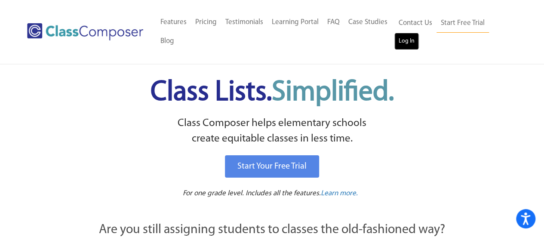
click at [403, 38] on link "Log In" at bounding box center [407, 41] width 25 height 17
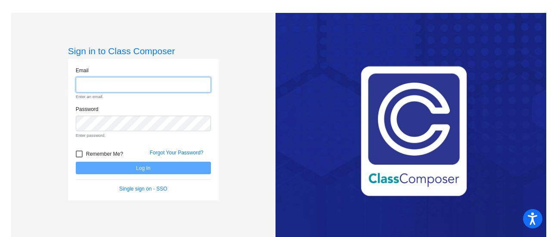
type input "[EMAIL_ADDRESS][PERSON_NAME][DOMAIN_NAME]"
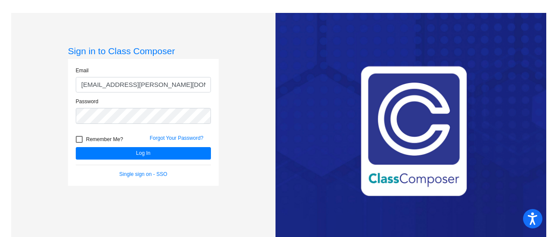
click at [147, 144] on div "Forgot Your Password?" at bounding box center [180, 140] width 74 height 13
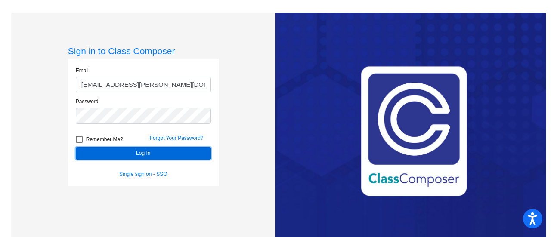
click at [147, 154] on button "Log In" at bounding box center [143, 153] width 135 height 12
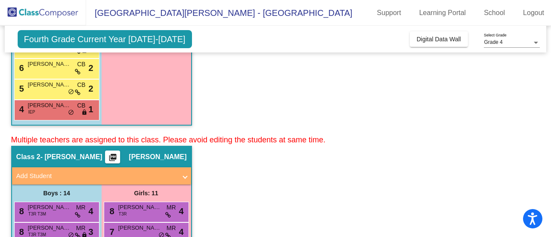
scroll to position [326, 0]
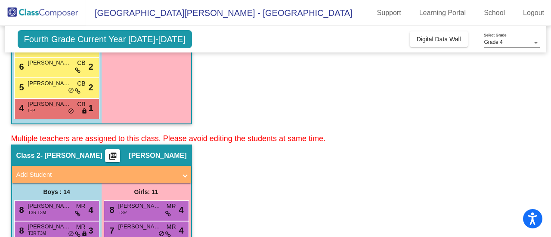
click at [67, 38] on span "Fourth Grade Current Year 2024-2025" at bounding box center [105, 39] width 174 height 18
click at [116, 36] on span "Fourth Grade Current Year 2024-2025" at bounding box center [105, 39] width 174 height 18
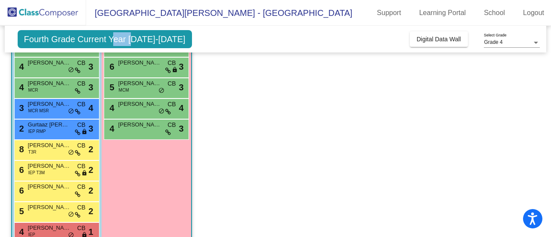
scroll to position [0, 0]
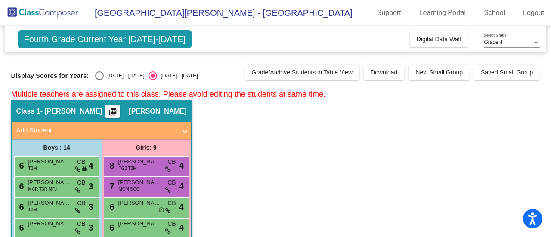
click at [510, 37] on div "Grade 4 Select Grade" at bounding box center [512, 40] width 56 height 15
click at [428, 195] on div at bounding box center [275, 118] width 551 height 237
click at [145, 11] on span "East Woods Intermediate School - Clarence" at bounding box center [219, 13] width 266 height 14
